Goal: Information Seeking & Learning: Learn about a topic

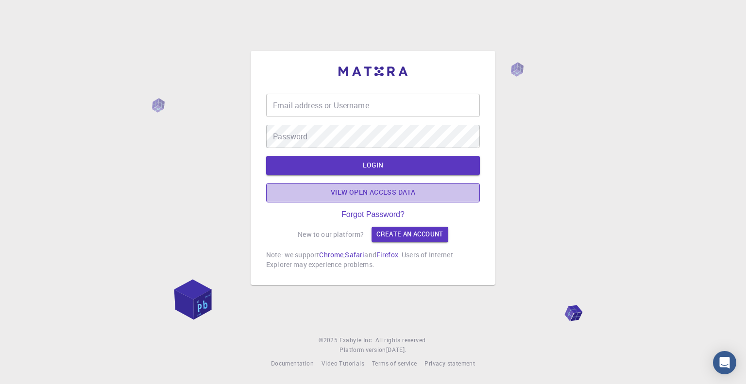
click at [386, 193] on link "View open access data" at bounding box center [373, 192] width 214 height 19
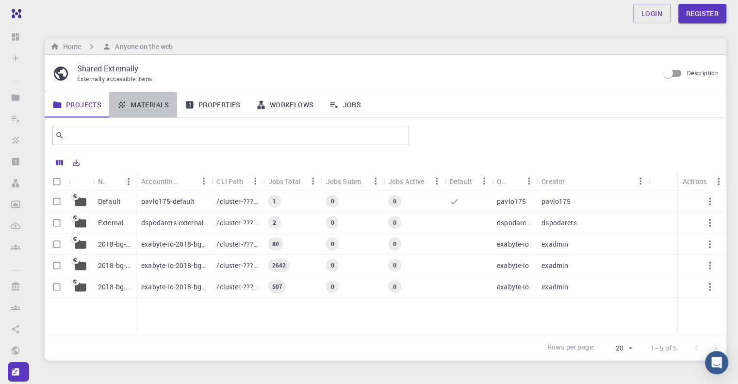
click at [148, 102] on link "Materials" at bounding box center [143, 104] width 68 height 25
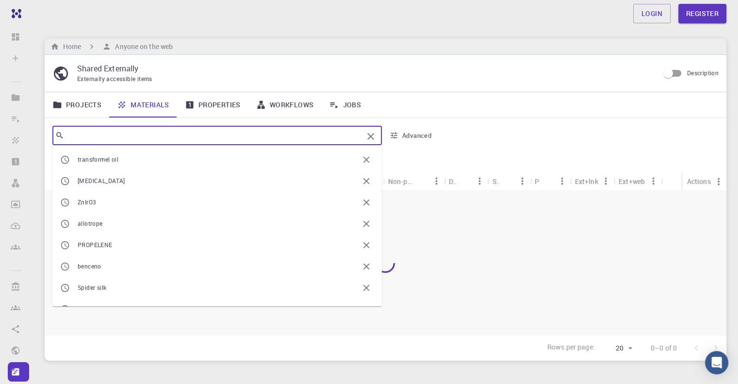
click at [95, 134] on input "text" at bounding box center [213, 136] width 299 height 14
click at [112, 130] on input "text" at bounding box center [213, 136] width 299 height 14
click at [105, 136] on input "MOF" at bounding box center [213, 136] width 299 height 14
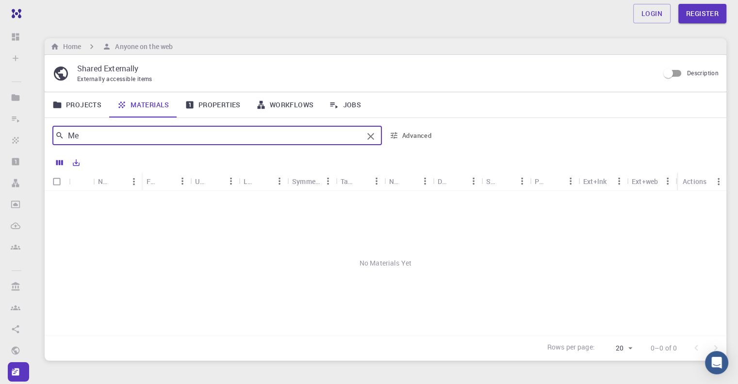
type input "M"
type input "ZSM5"
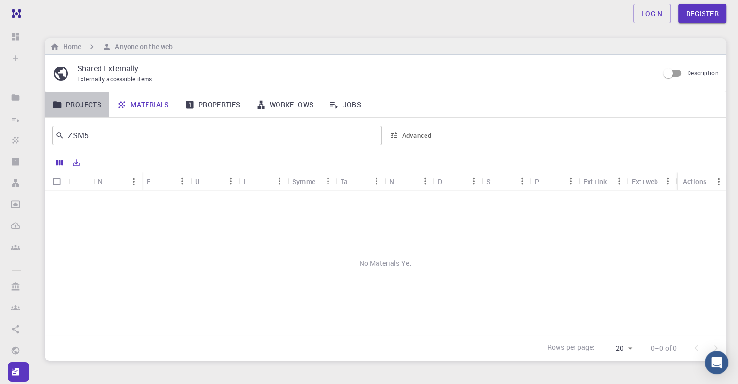
click at [95, 102] on link "Projects" at bounding box center [77, 104] width 65 height 25
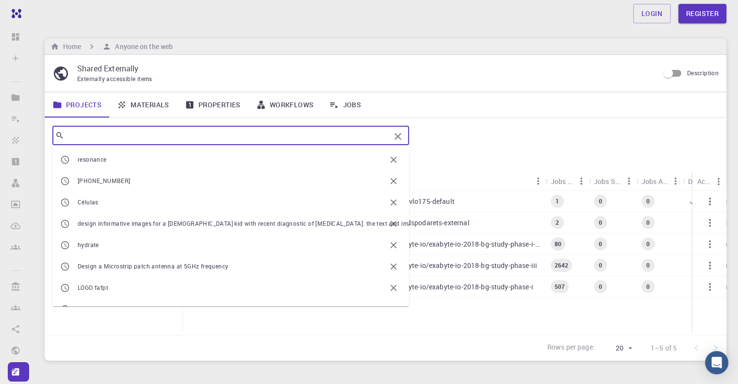
click at [110, 132] on input "text" at bounding box center [227, 136] width 326 height 14
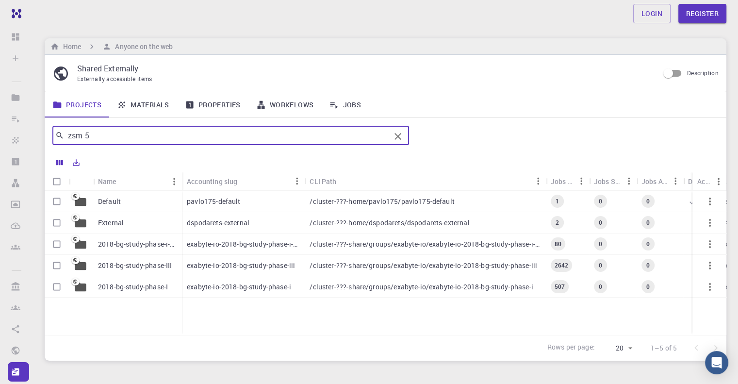
type input "zsm 5"
